Goal: Find specific page/section: Find specific page/section

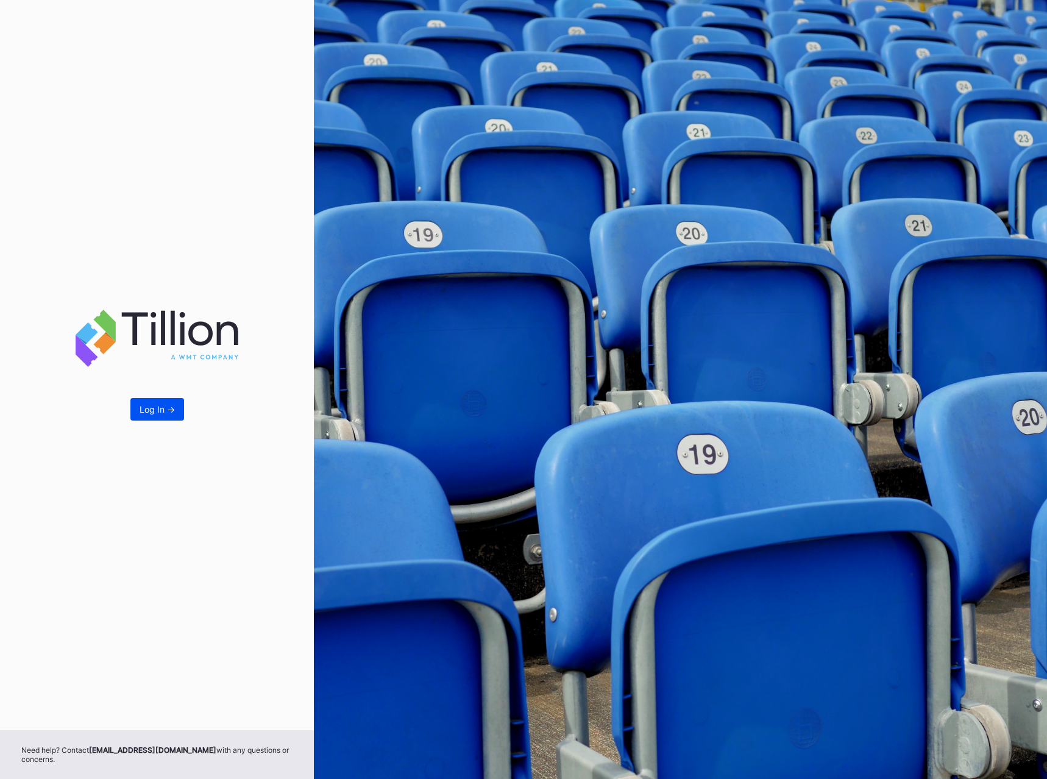
click at [173, 410] on div "Log In ->" at bounding box center [157, 409] width 35 height 10
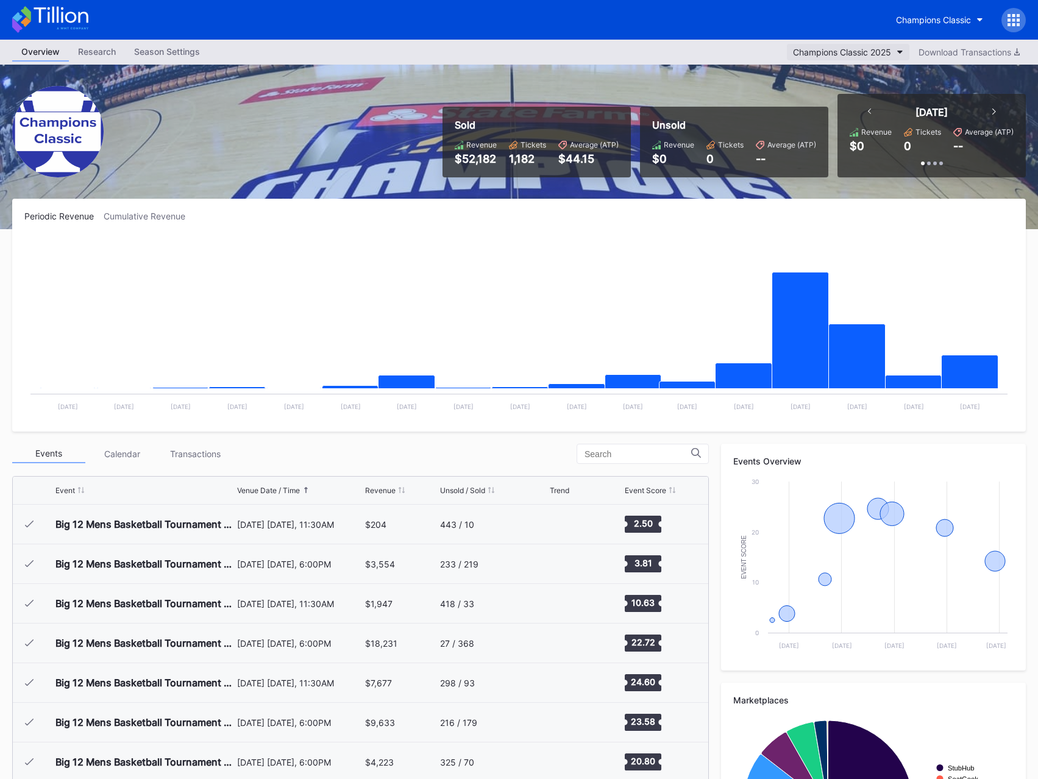
click at [860, 54] on div "Champions Classic 2025" at bounding box center [842, 52] width 98 height 10
click at [948, 18] on div "Champions Classic" at bounding box center [933, 20] width 75 height 10
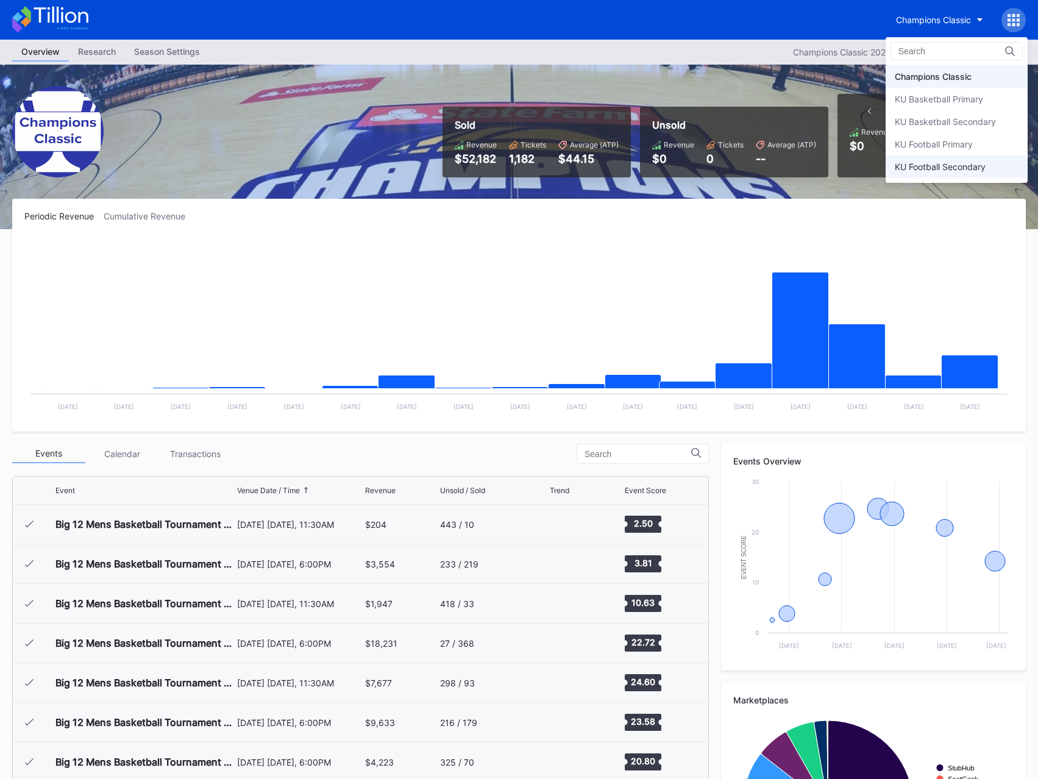
click at [932, 160] on div "KU Football Secondary" at bounding box center [957, 166] width 142 height 23
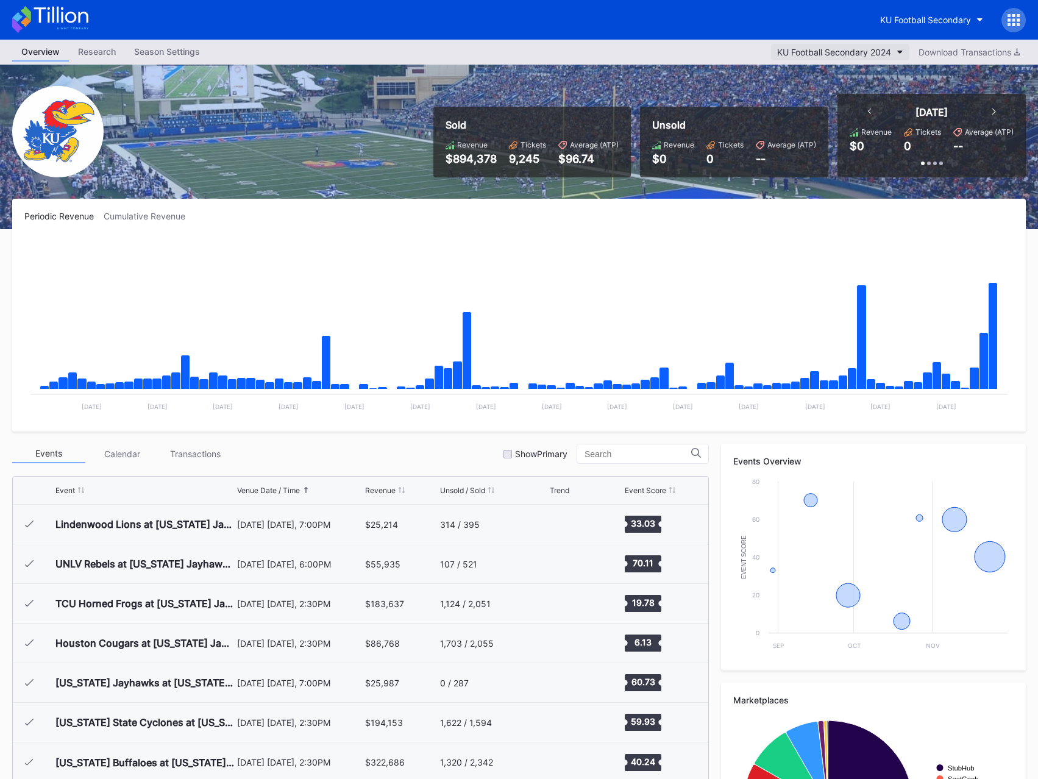
click at [873, 52] on div "KU Football Secondary 2024" at bounding box center [834, 52] width 114 height 10
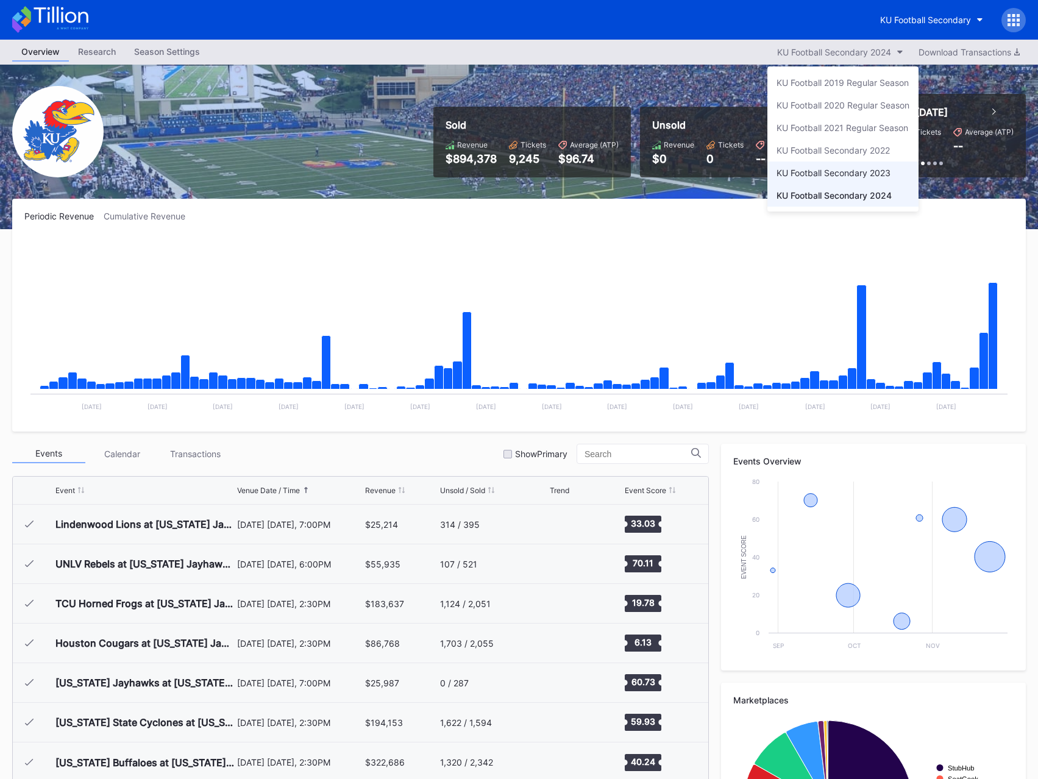
click at [862, 173] on div "KU Football Secondary 2023" at bounding box center [834, 173] width 114 height 10
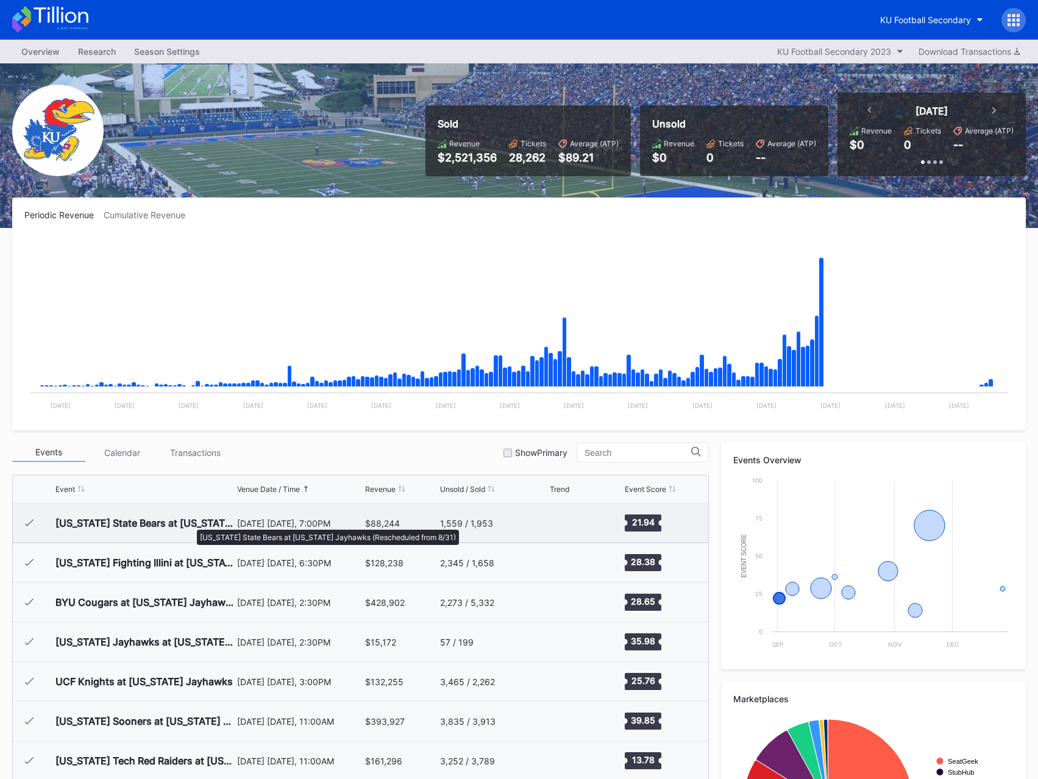
click at [191, 524] on div "[US_STATE] State Bears at [US_STATE] Jayhawks (Rescheduled from 8/31)" at bounding box center [144, 523] width 179 height 12
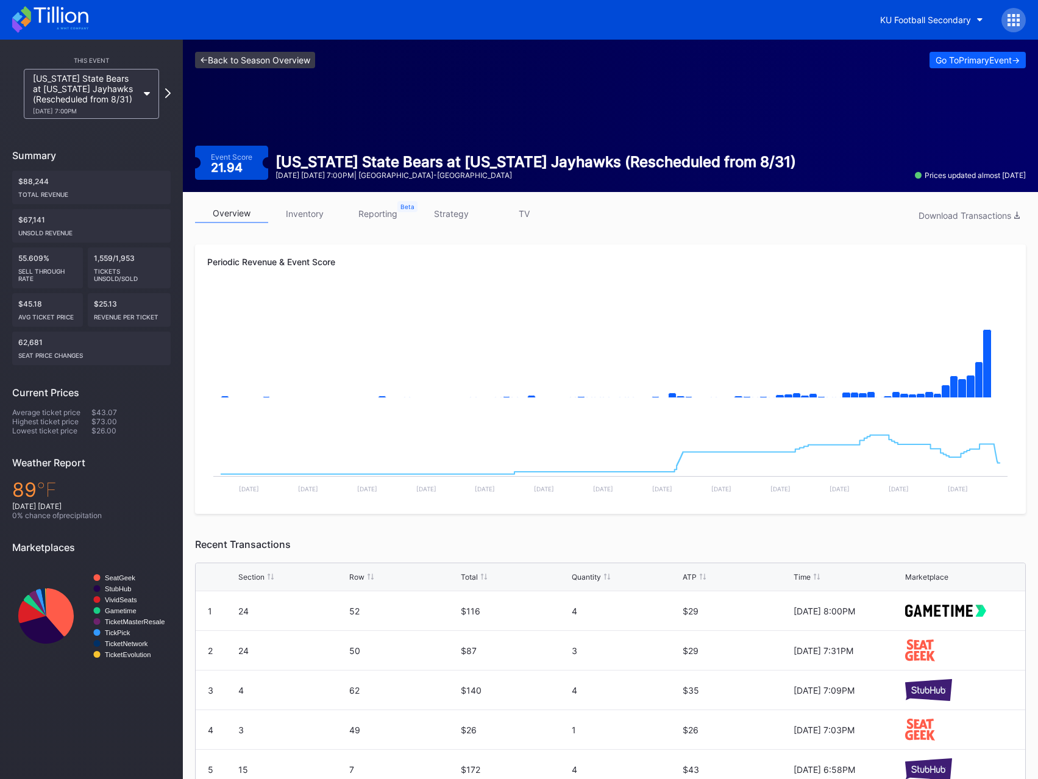
click at [252, 63] on link "<- Back to Season Overview" at bounding box center [255, 60] width 120 height 16
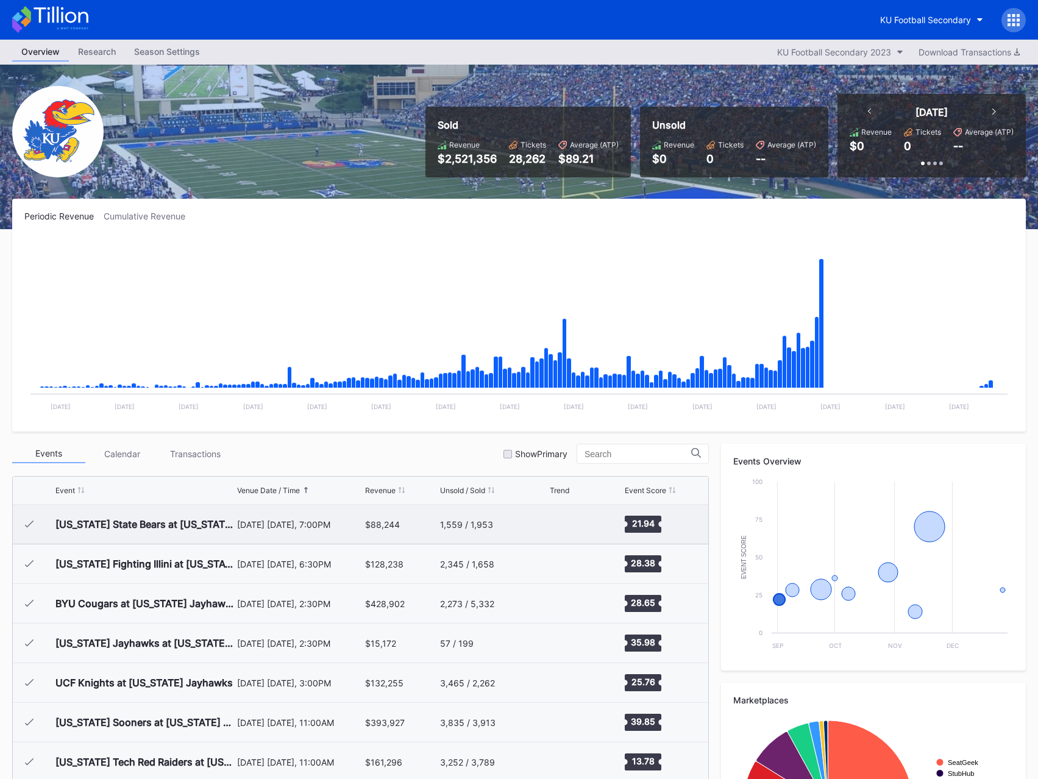
click at [135, 529] on div "[US_STATE] State Bears at [US_STATE] Jayhawks (Rescheduled from 8/31)" at bounding box center [144, 524] width 179 height 12
